Goal: Task Accomplishment & Management: Manage account settings

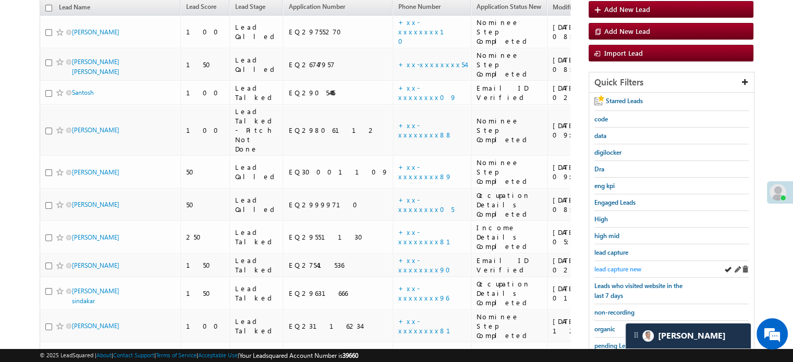
click at [618, 267] on span "lead capture new" at bounding box center [617, 269] width 47 height 8
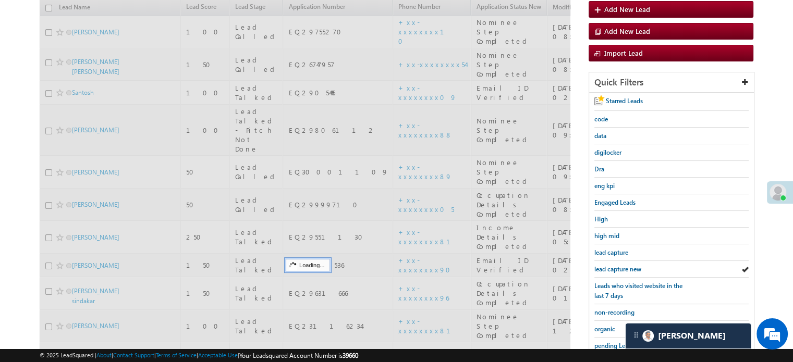
click at [618, 267] on span "lead capture new" at bounding box center [617, 269] width 47 height 8
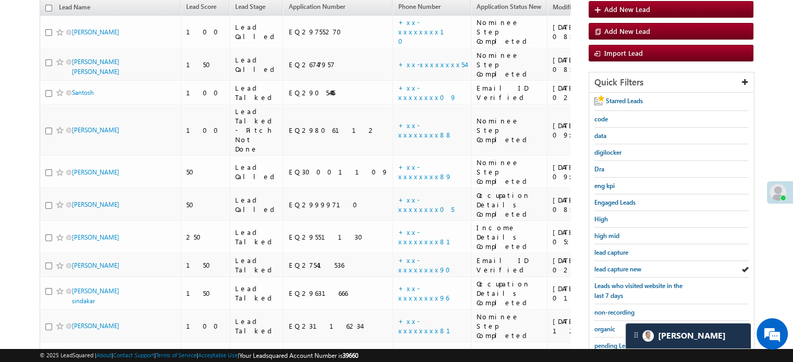
click at [618, 267] on span "lead capture new" at bounding box center [617, 269] width 47 height 8
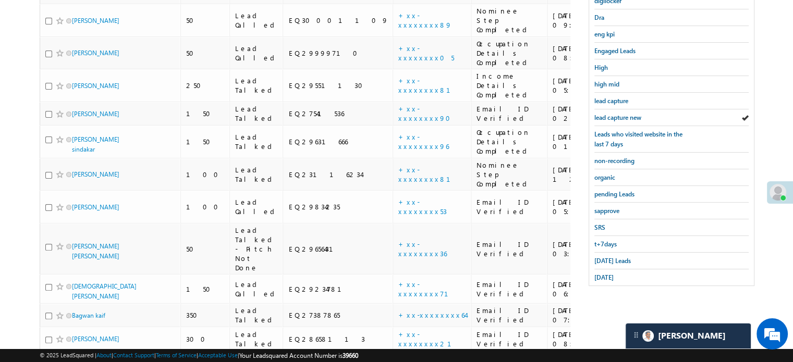
scroll to position [273, 0]
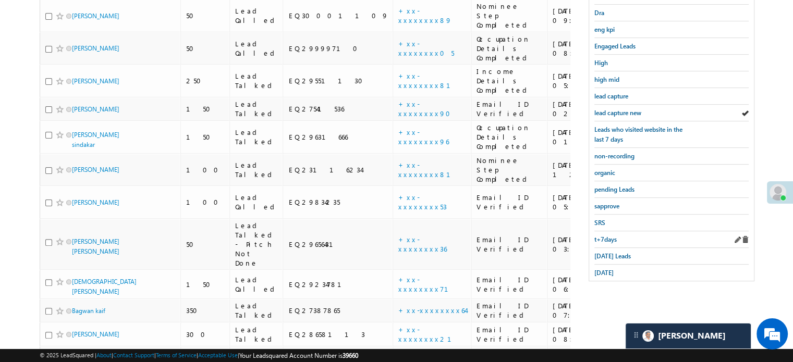
click at [608, 242] on div "t+7days" at bounding box center [671, 239] width 154 height 17
click at [603, 252] on span "Today's Leads" at bounding box center [612, 256] width 36 height 8
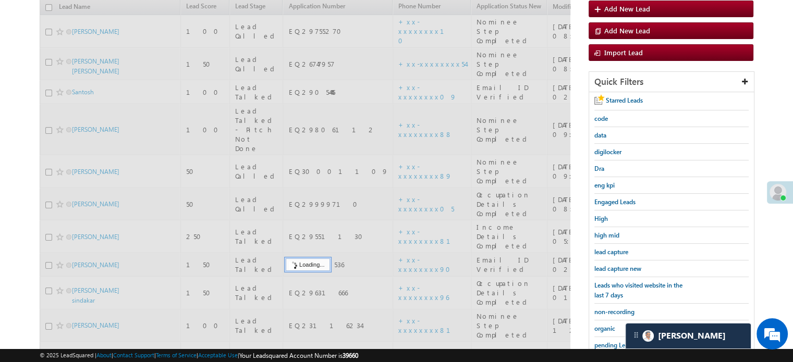
scroll to position [117, 0]
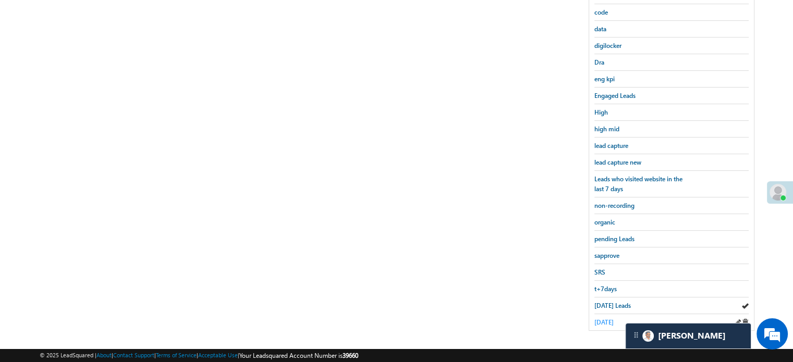
click at [610, 319] on span "yesterday" at bounding box center [603, 323] width 19 height 8
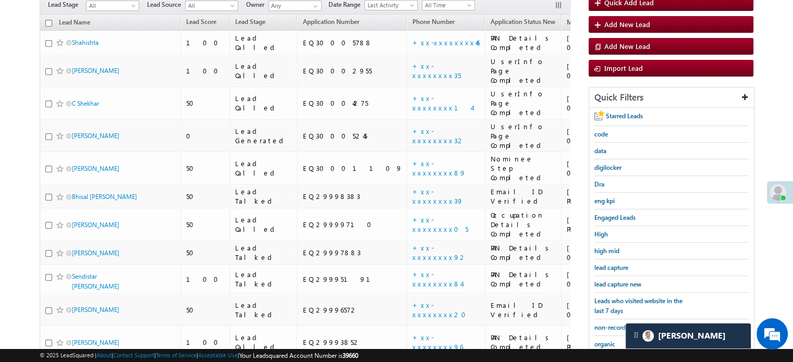
scroll to position [119, 0]
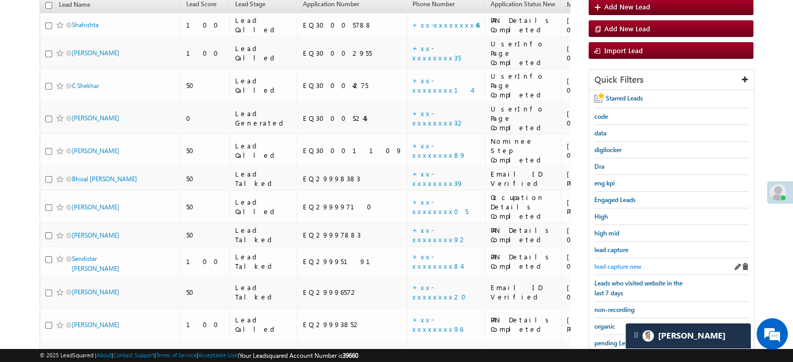
click at [617, 263] on span "lead capture new" at bounding box center [617, 267] width 47 height 8
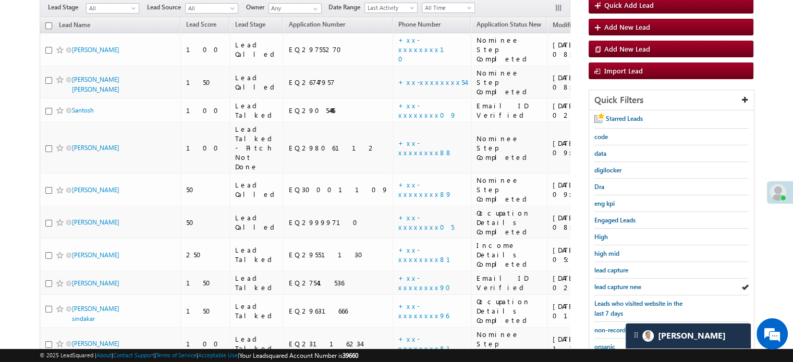
scroll to position [104, 0]
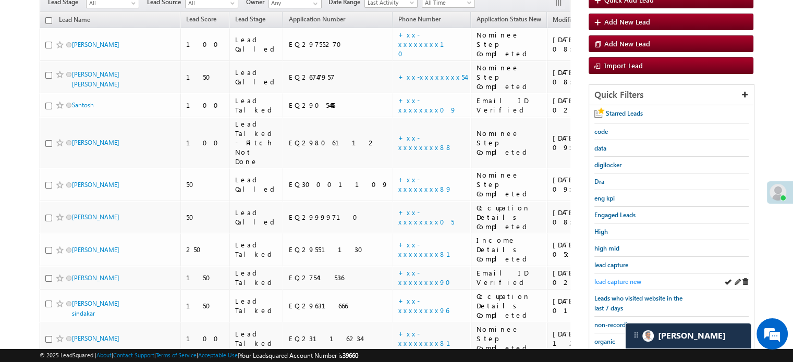
click at [628, 278] on span "lead capture new" at bounding box center [617, 282] width 47 height 8
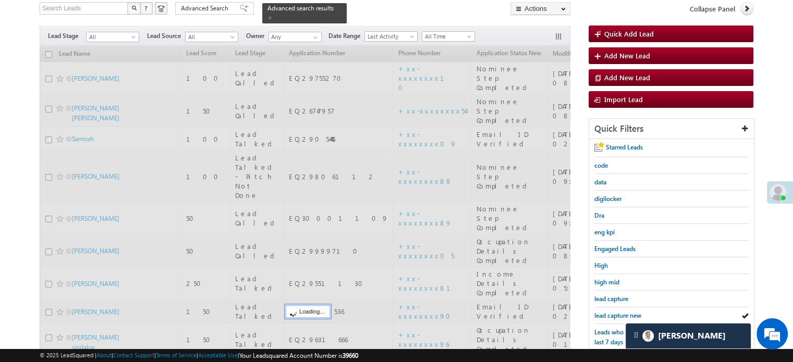
scroll to position [52, 0]
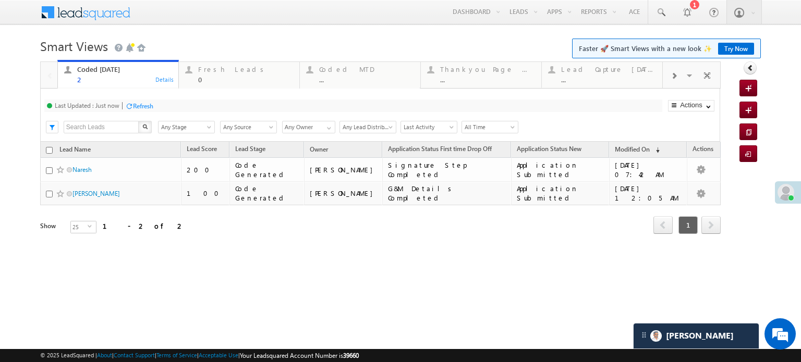
click at [144, 106] on div "Refresh" at bounding box center [143, 106] width 20 height 8
click at [211, 74] on div "Fresh Leads 0" at bounding box center [245, 73] width 95 height 20
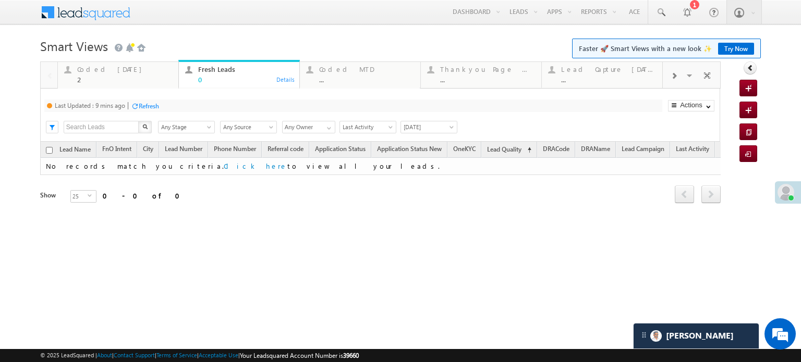
click at [152, 103] on div "Refresh" at bounding box center [149, 106] width 20 height 8
